Goal: Information Seeking & Learning: Find specific fact

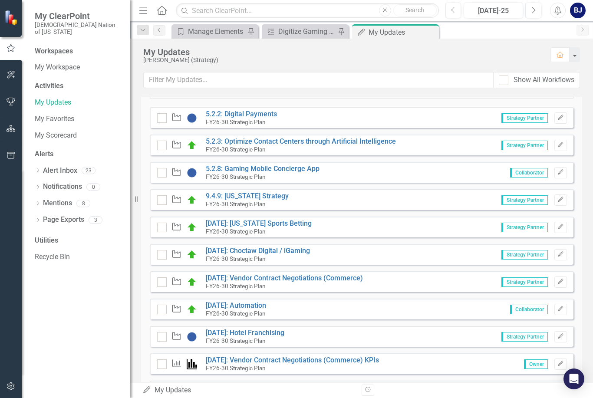
scroll to position [518, 0]
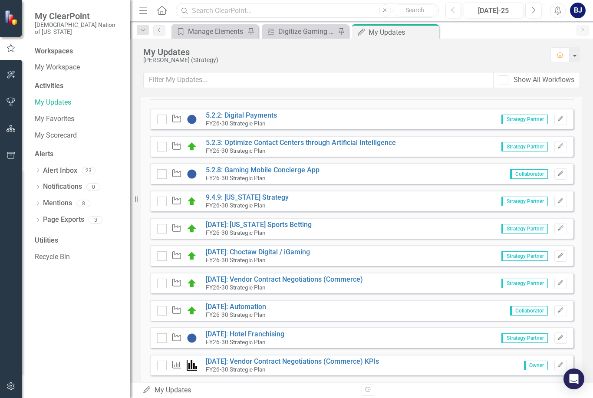
click at [256, 16] on input "text" at bounding box center [307, 10] width 263 height 15
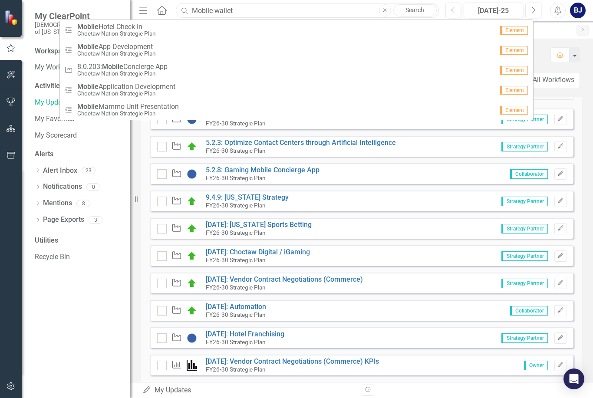
click at [271, 12] on input "Mobile wallet" at bounding box center [307, 10] width 263 height 15
click at [293, 14] on input "Mobile wallet" at bounding box center [307, 10] width 263 height 15
type input "Mobile wallet"
click at [10, 131] on icon "button" at bounding box center [11, 128] width 9 height 7
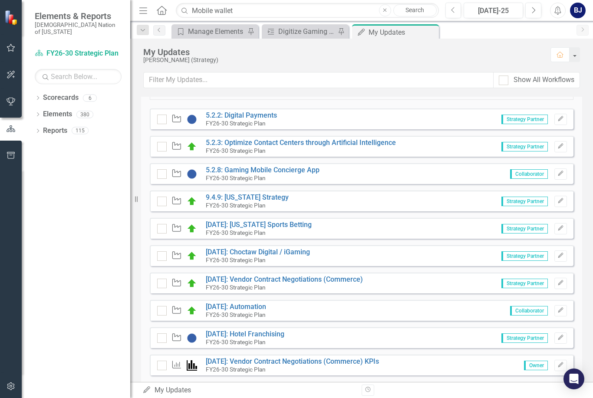
click at [36, 96] on icon "Dropdown" at bounding box center [38, 98] width 6 height 5
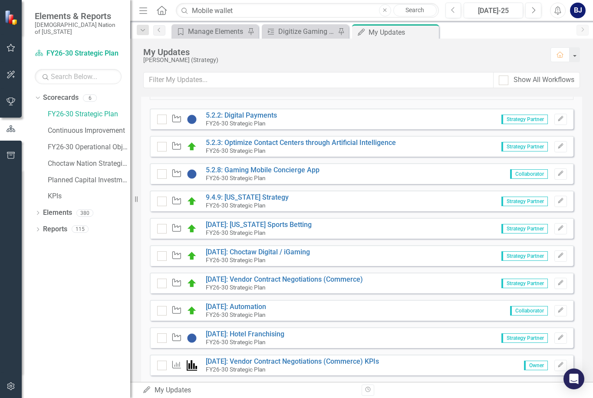
click at [81, 159] on link "Choctaw Nation Strategic Plan" at bounding box center [89, 164] width 83 height 10
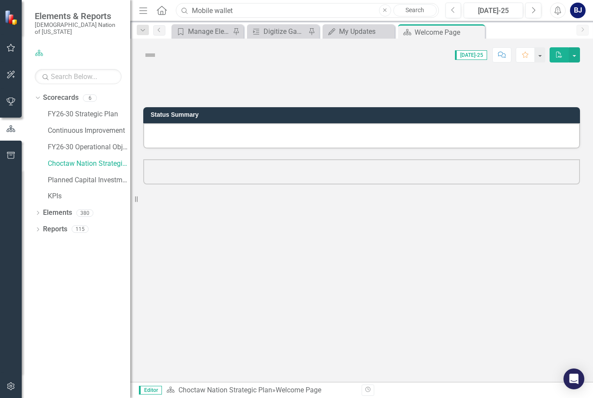
click at [276, 13] on input "Mobile wallet" at bounding box center [307, 10] width 263 height 15
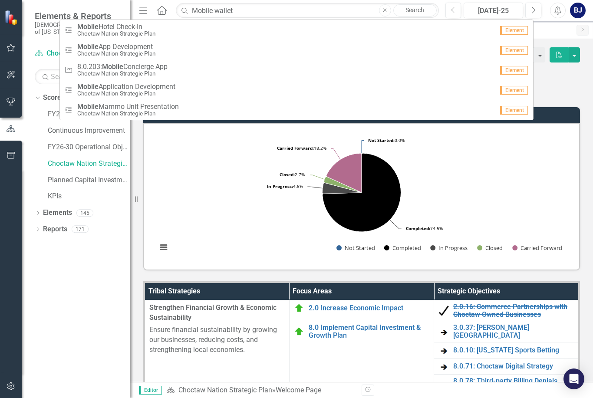
click at [417, 11] on link "Search" at bounding box center [415, 10] width 43 height 12
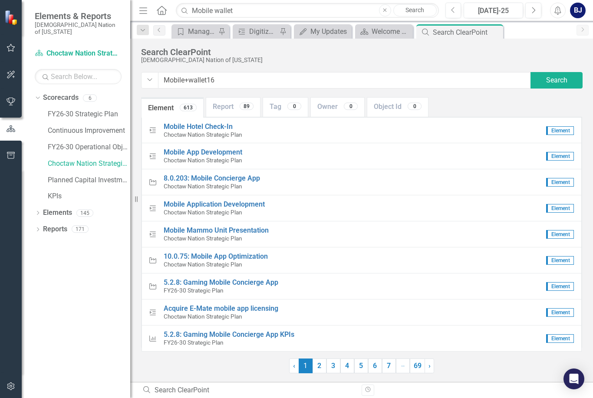
type input "Mobile+wallet16o"
